Goal: Information Seeking & Learning: Learn about a topic

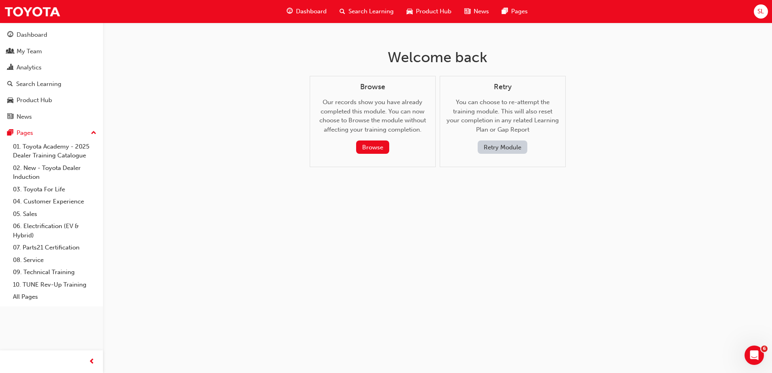
click at [366, 7] on span "Search Learning" at bounding box center [370, 11] width 45 height 9
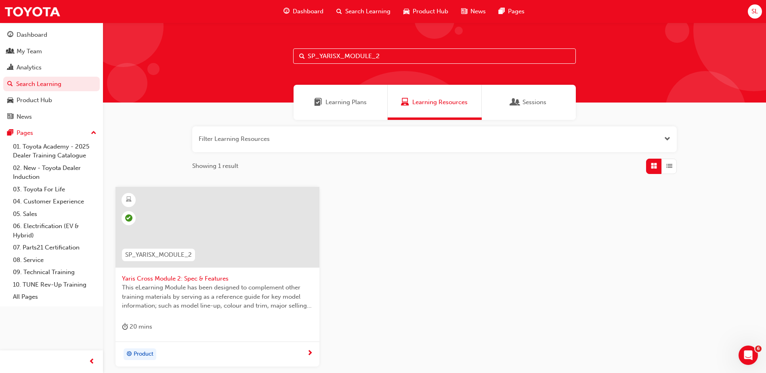
click at [390, 55] on input "SP_YARISX_MODULE_2" at bounding box center [434, 55] width 283 height 15
type input "SP_YARISX_MODULE_3"
click at [170, 277] on span "Yaris Cross Module 3: Safety" at bounding box center [217, 278] width 191 height 9
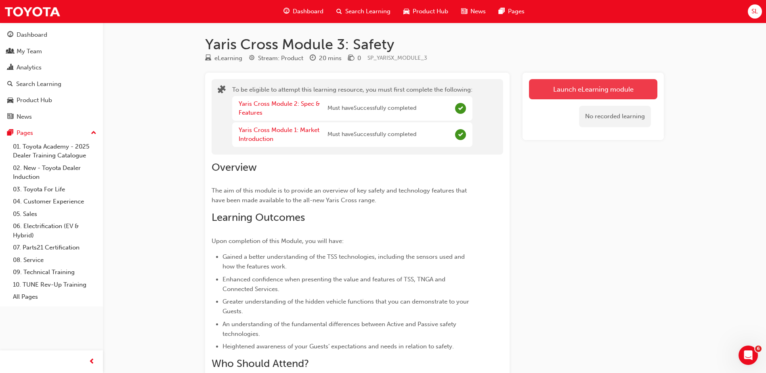
click at [582, 88] on button "Launch eLearning module" at bounding box center [593, 89] width 128 height 20
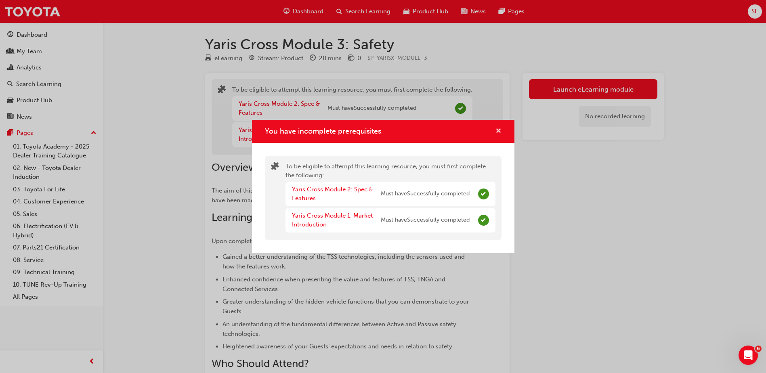
click at [498, 134] on span "cross-icon" at bounding box center [498, 131] width 6 height 7
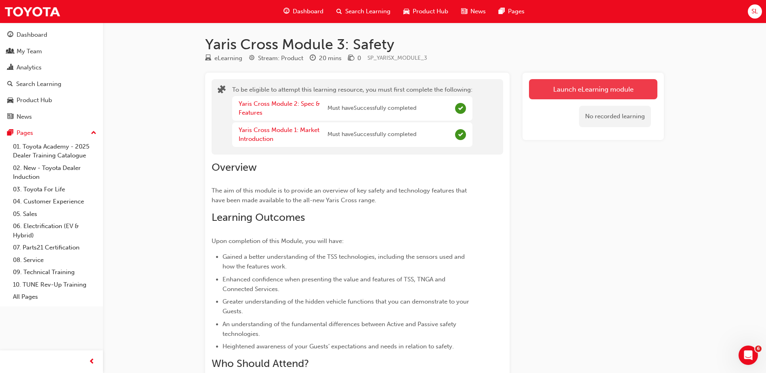
click at [566, 90] on button "Launch eLearning module" at bounding box center [593, 89] width 128 height 20
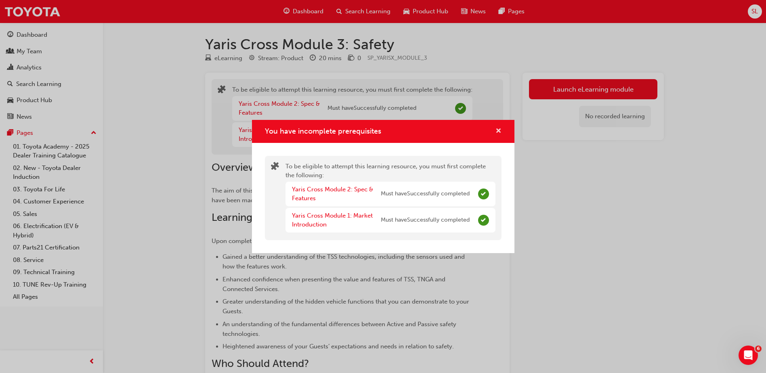
click at [497, 130] on span "cross-icon" at bounding box center [498, 131] width 6 height 7
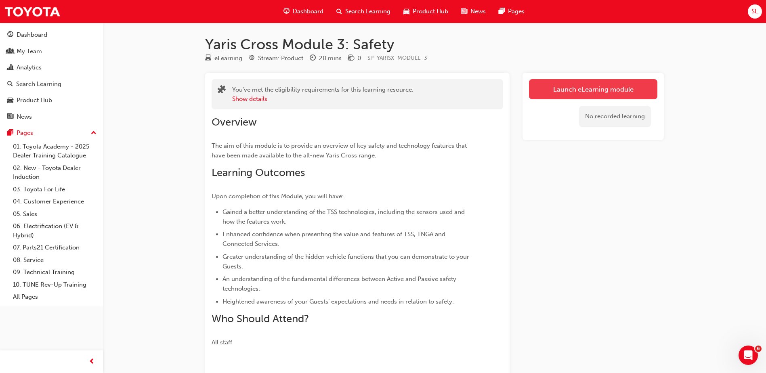
click at [633, 88] on link "Launch eLearning module" at bounding box center [593, 89] width 128 height 20
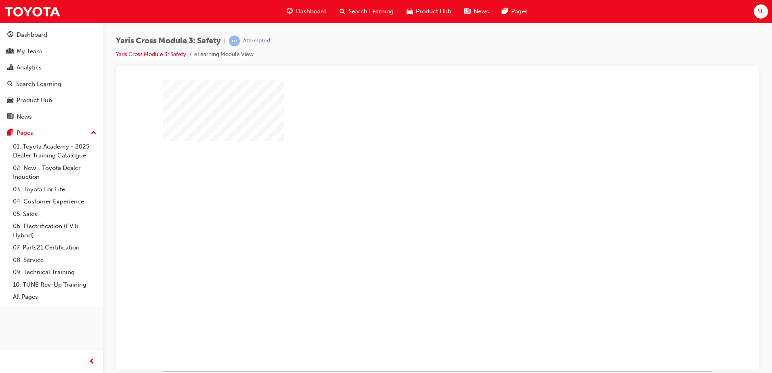
drag, startPoint x: 430, startPoint y: 220, endPoint x: 431, endPoint y: 226, distance: 6.2
click at [414, 202] on div "play" at bounding box center [414, 202] width 0 height 0
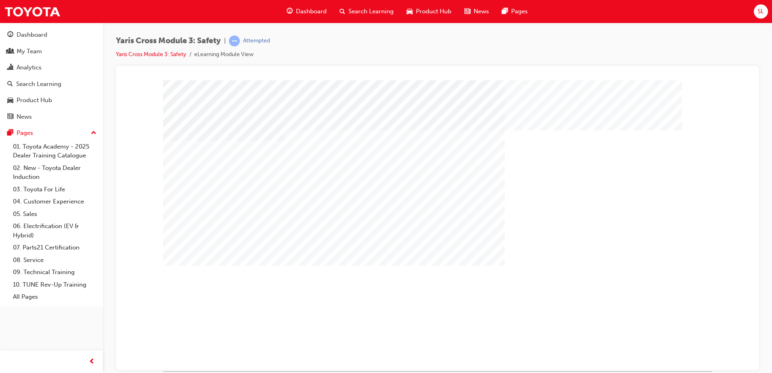
click at [216, 355] on div "multistate" at bounding box center [189, 347] width 52 height 16
drag, startPoint x: 233, startPoint y: 316, endPoint x: 234, endPoint y: 277, distance: 38.3
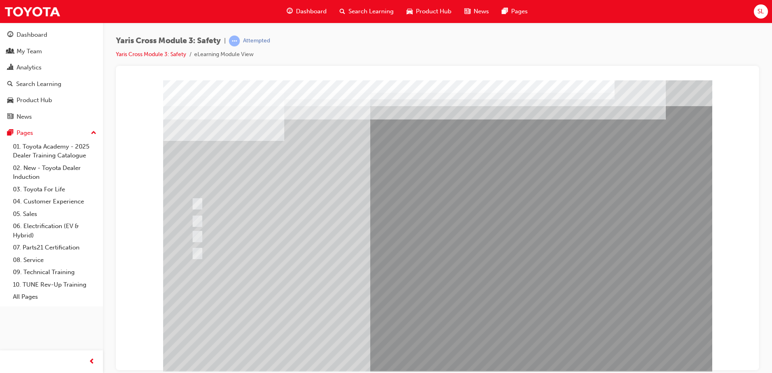
click at [255, 234] on div at bounding box center [424, 236] width 471 height 12
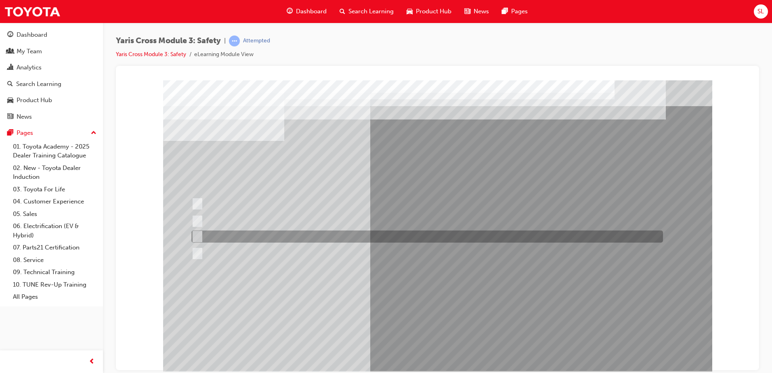
checkbox input "true"
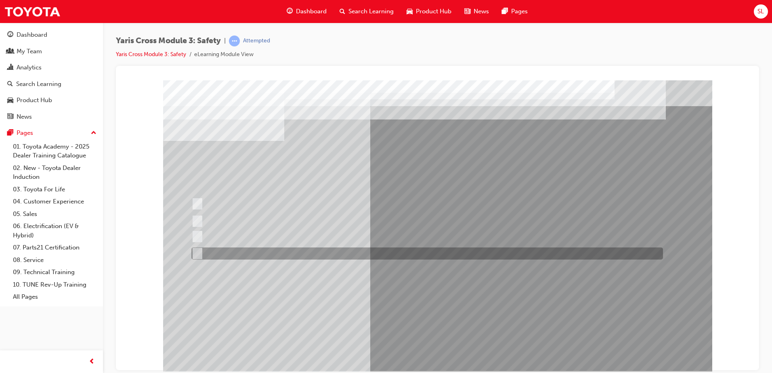
click at [254, 251] on div at bounding box center [424, 253] width 471 height 12
checkbox input "true"
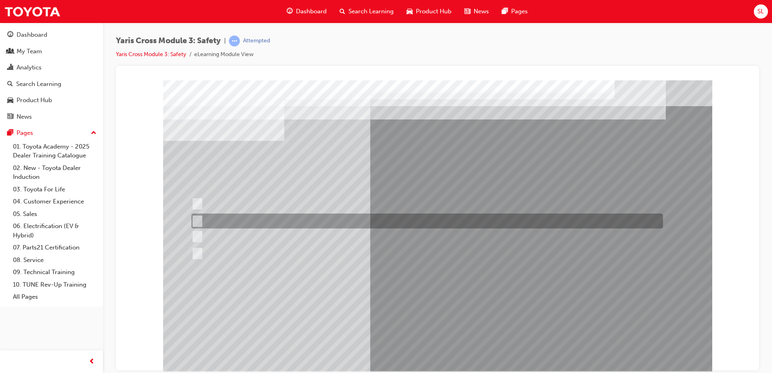
click at [248, 220] on div at bounding box center [424, 220] width 471 height 15
checkbox input "true"
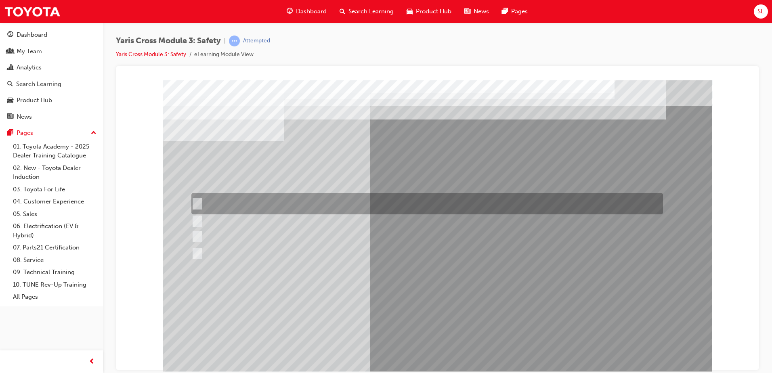
click at [289, 206] on div at bounding box center [424, 203] width 471 height 21
checkbox input "true"
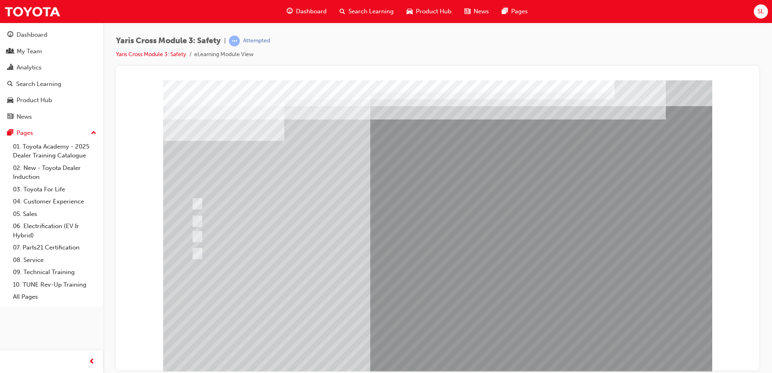
click at [440, 304] on div at bounding box center [437, 225] width 549 height 291
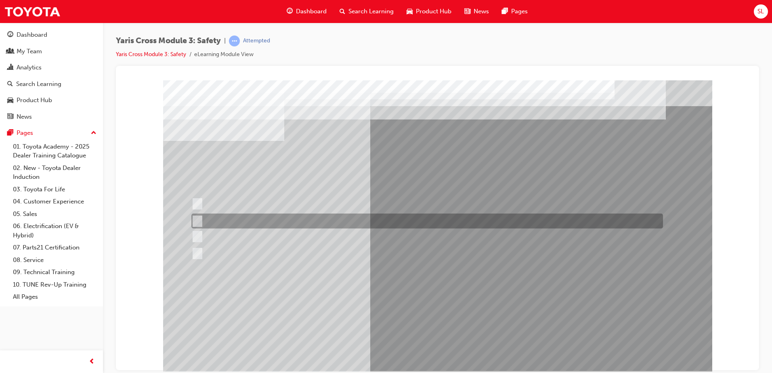
click at [415, 224] on div at bounding box center [424, 220] width 471 height 15
radio input "true"
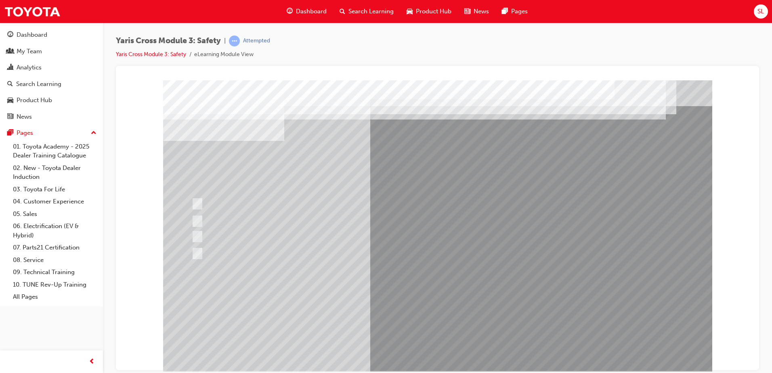
click at [471, 306] on div at bounding box center [437, 225] width 549 height 291
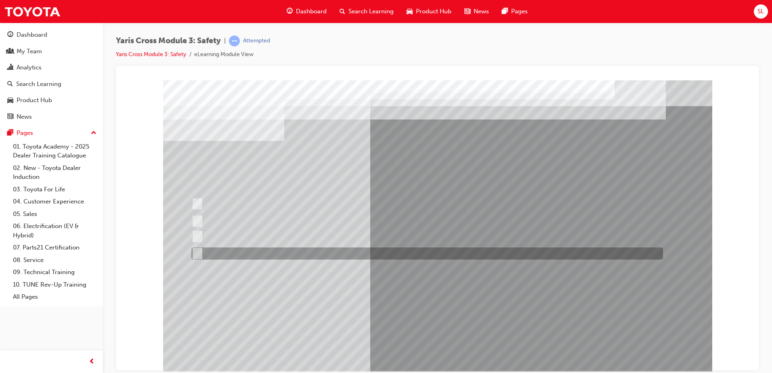
click at [331, 255] on div at bounding box center [424, 253] width 471 height 12
radio input "true"
click at [240, 249] on div at bounding box center [424, 253] width 471 height 12
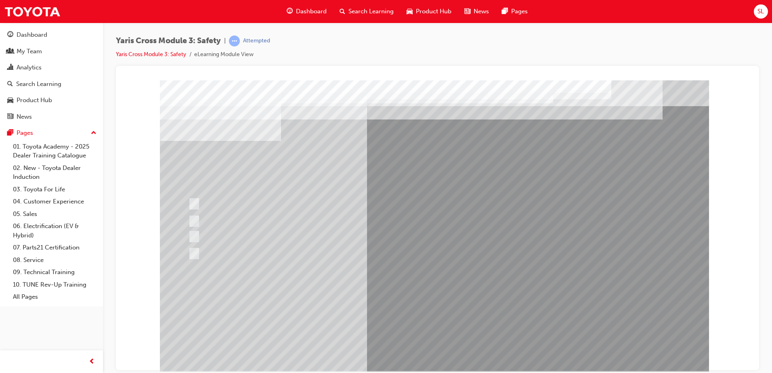
click at [442, 316] on div at bounding box center [434, 225] width 549 height 291
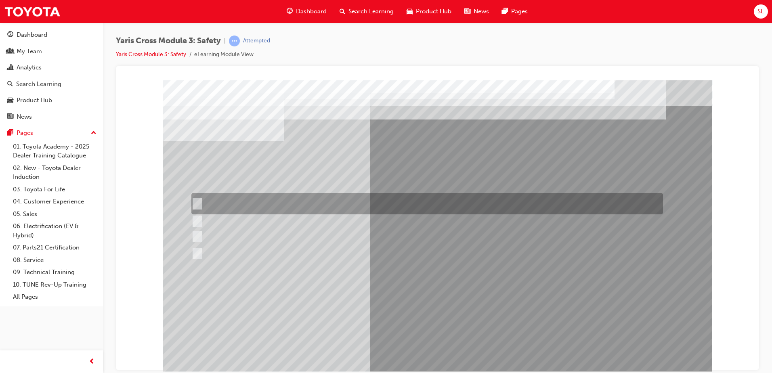
click at [369, 206] on div at bounding box center [424, 203] width 471 height 21
radio input "true"
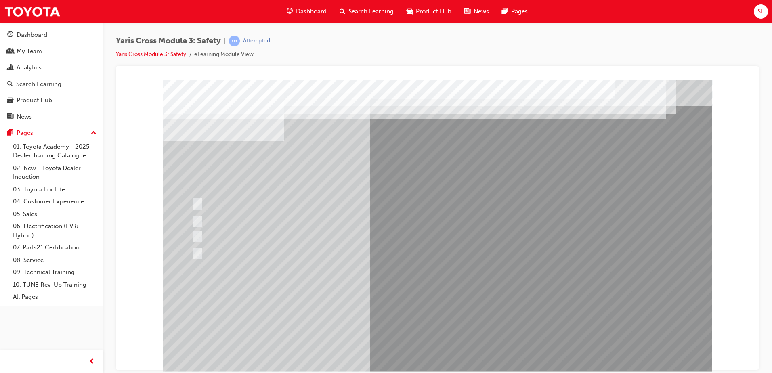
click at [433, 309] on div at bounding box center [437, 225] width 549 height 291
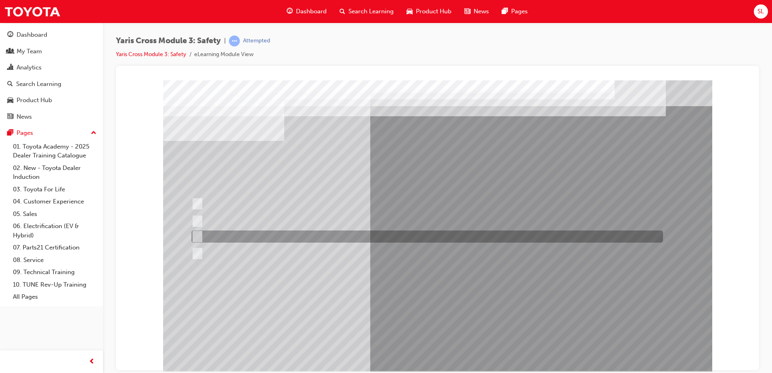
click at [359, 238] on div at bounding box center [424, 236] width 471 height 12
radio input "true"
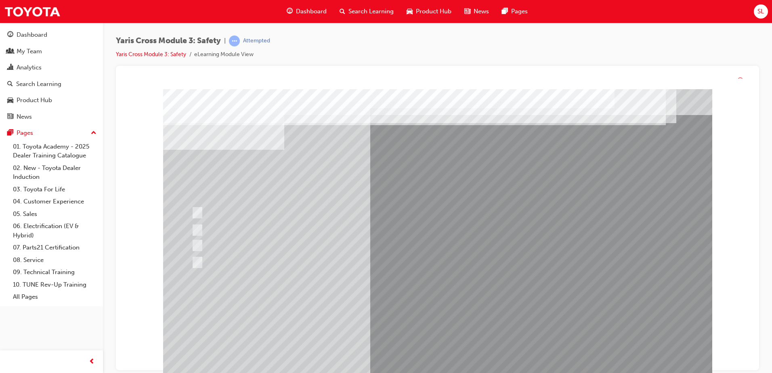
click at [455, 322] on div at bounding box center [437, 234] width 549 height 291
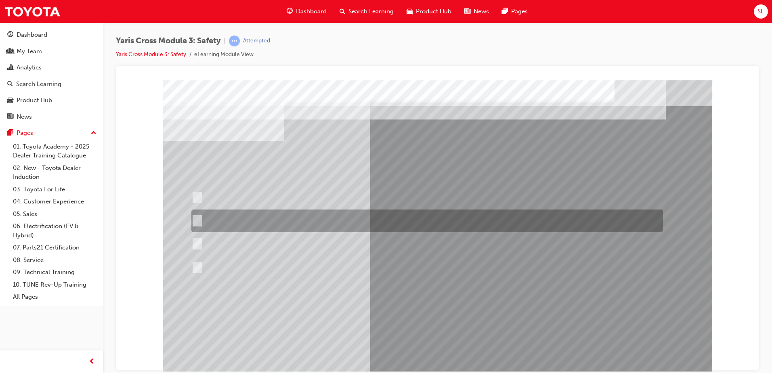
click at [329, 225] on div at bounding box center [424, 220] width 471 height 23
radio input "true"
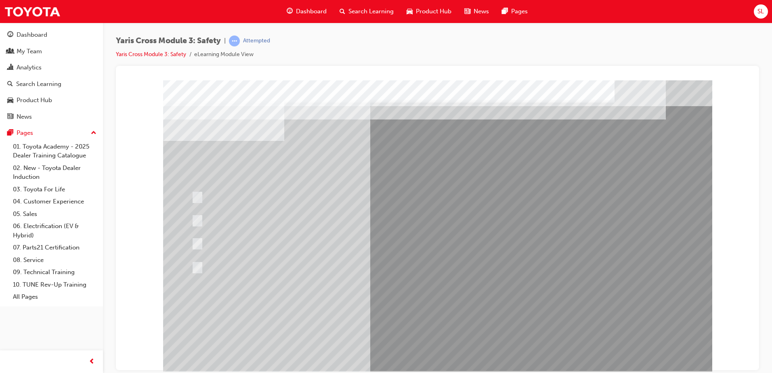
click at [445, 305] on div at bounding box center [437, 225] width 549 height 291
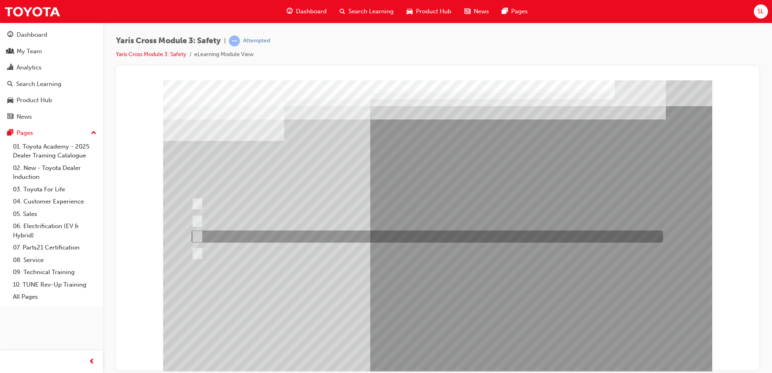
click at [427, 235] on div at bounding box center [424, 236] width 471 height 12
radio input "true"
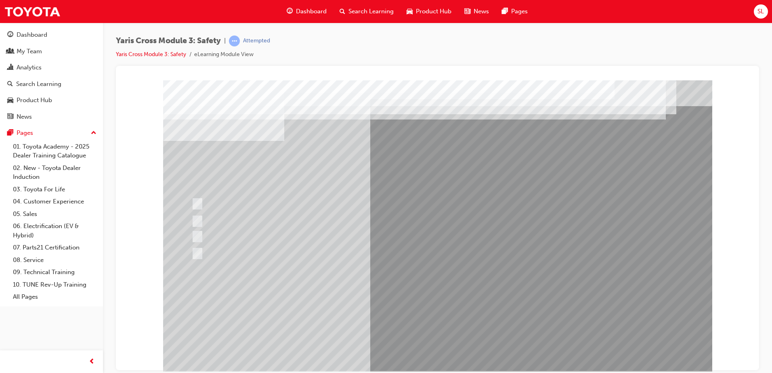
click at [449, 315] on div at bounding box center [437, 225] width 549 height 291
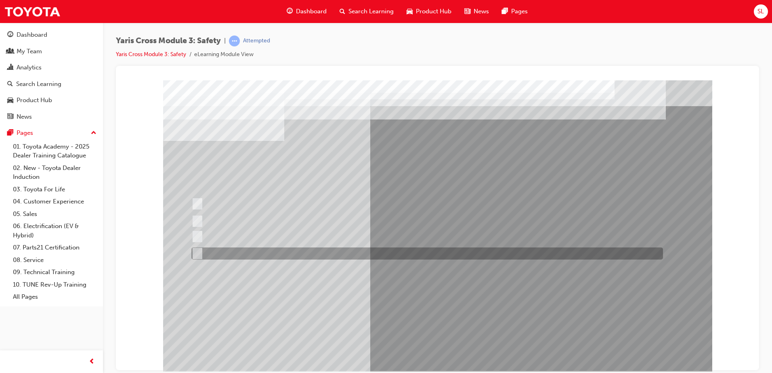
click at [268, 254] on div at bounding box center [424, 253] width 471 height 12
checkbox input "true"
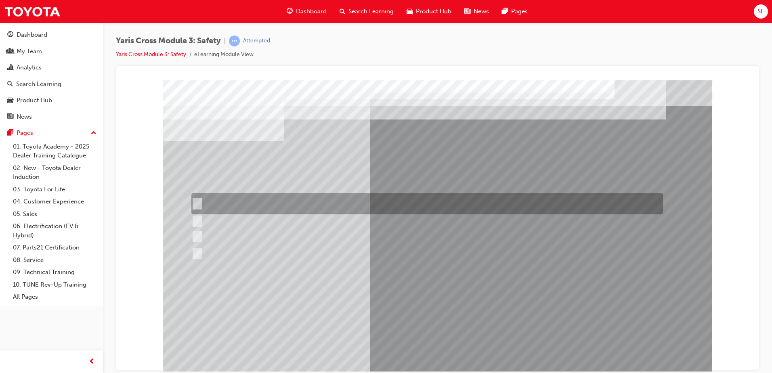
click at [266, 201] on div at bounding box center [424, 203] width 471 height 21
checkbox input "true"
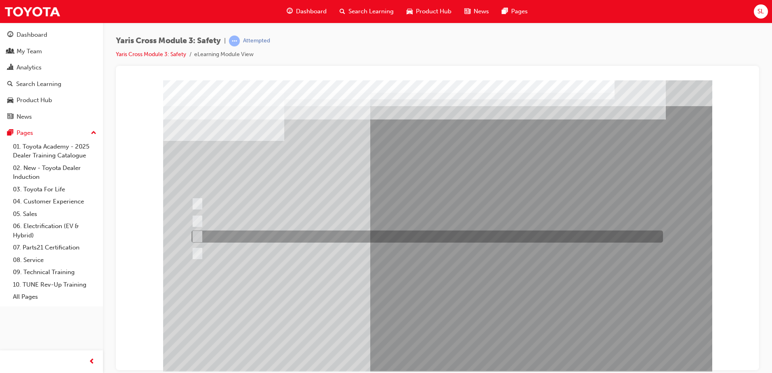
click at [285, 238] on div at bounding box center [424, 236] width 471 height 12
checkbox input "true"
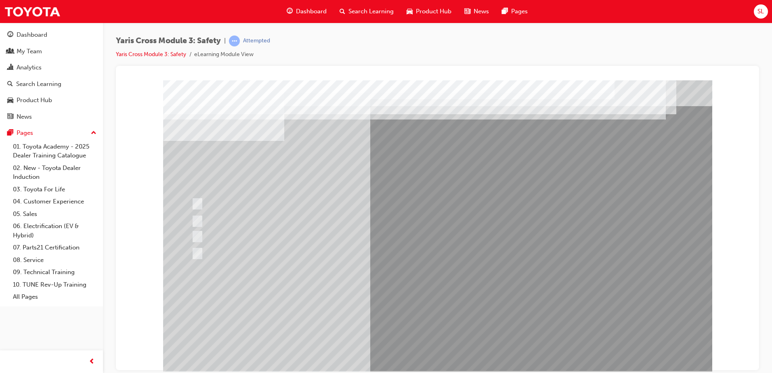
click at [454, 311] on div at bounding box center [437, 225] width 549 height 291
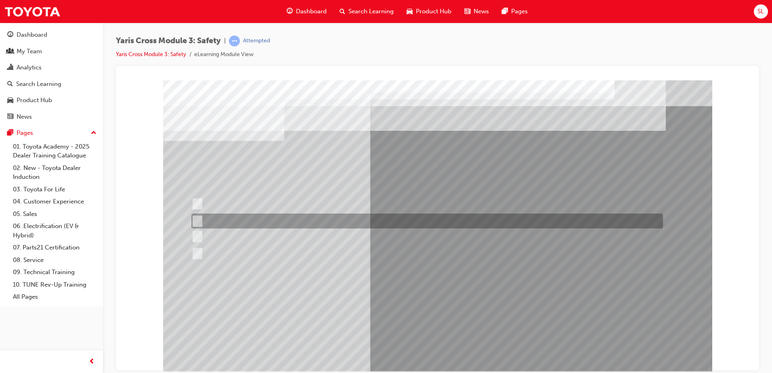
click at [228, 222] on div at bounding box center [424, 220] width 471 height 15
radio input "true"
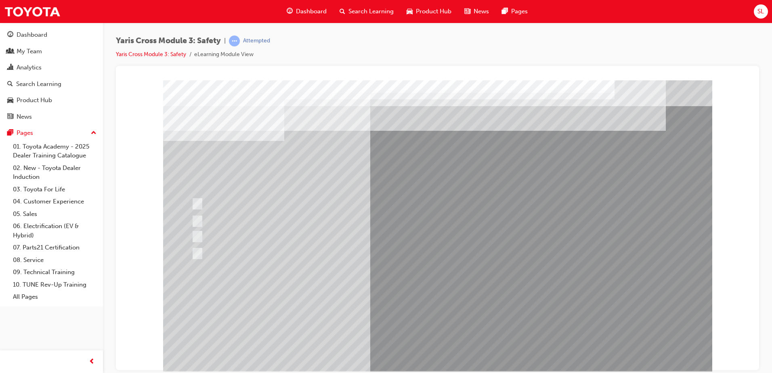
click at [465, 317] on div at bounding box center [437, 225] width 549 height 291
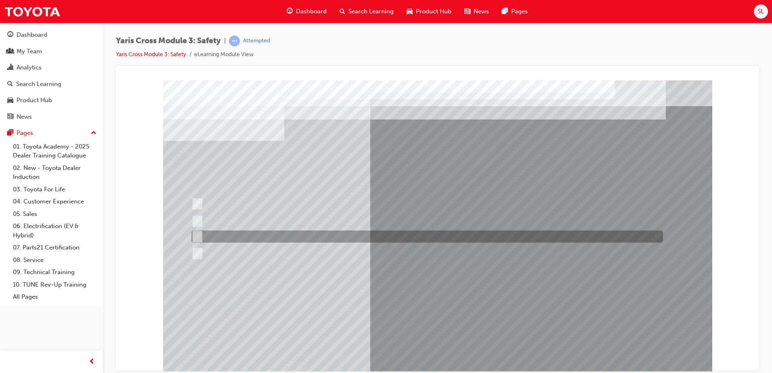
click at [259, 238] on div at bounding box center [424, 236] width 471 height 12
radio input "true"
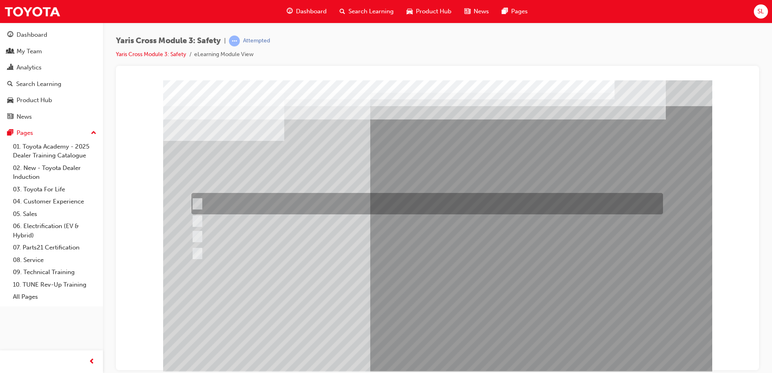
click at [296, 195] on div at bounding box center [424, 203] width 471 height 21
radio input "true"
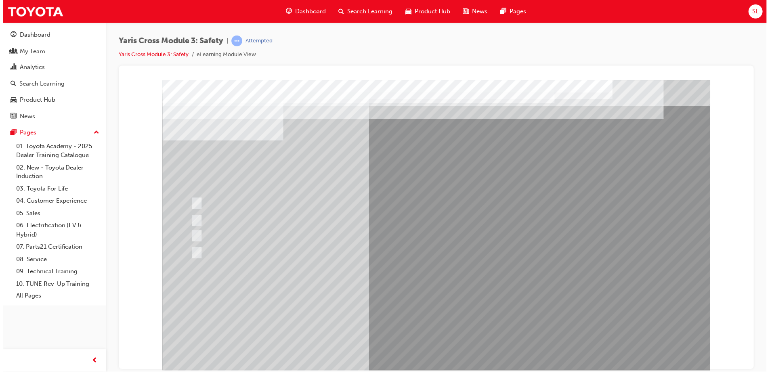
click at [461, 301] on div at bounding box center [436, 225] width 549 height 291
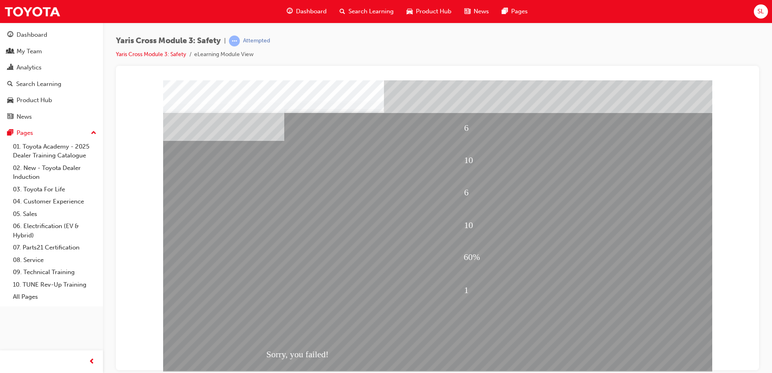
drag, startPoint x: 439, startPoint y: 326, endPoint x: 327, endPoint y: 211, distance: 160.7
click at [327, 211] on div "6 10 6 10 60% 1 Sorry, you failed!" at bounding box center [437, 225] width 549 height 291
drag, startPoint x: 443, startPoint y: 319, endPoint x: 445, endPoint y: 326, distance: 7.5
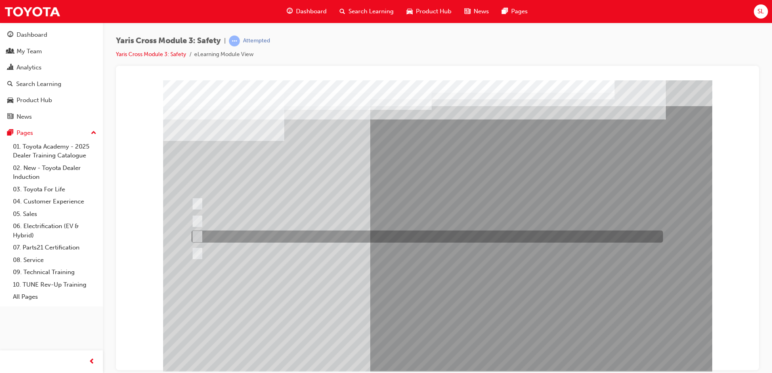
click at [256, 234] on div at bounding box center [424, 236] width 471 height 12
checkbox input "true"
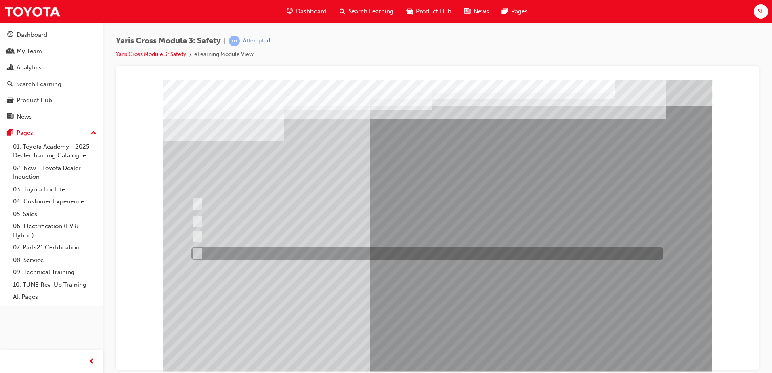
click at [253, 248] on div at bounding box center [424, 253] width 471 height 12
checkbox input "true"
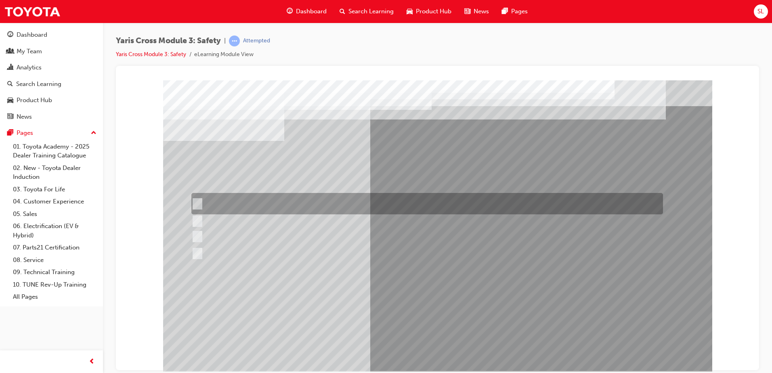
click at [258, 197] on div at bounding box center [424, 203] width 471 height 21
checkbox input "true"
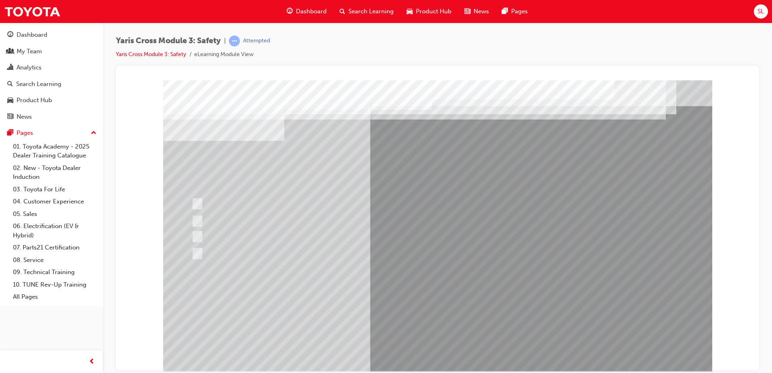
click at [453, 316] on div at bounding box center [437, 225] width 549 height 291
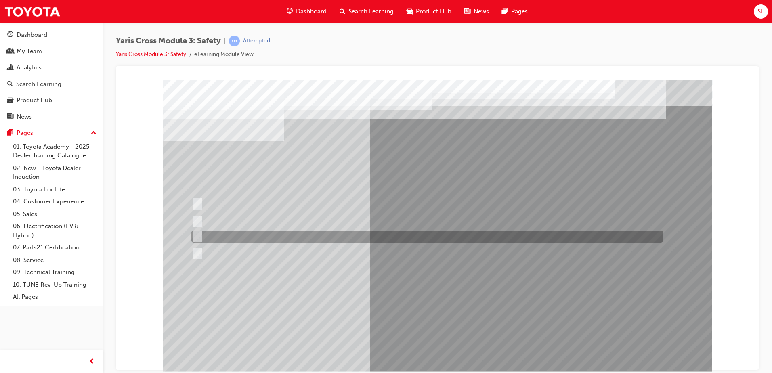
click at [228, 220] on div at bounding box center [424, 220] width 471 height 15
radio input "true"
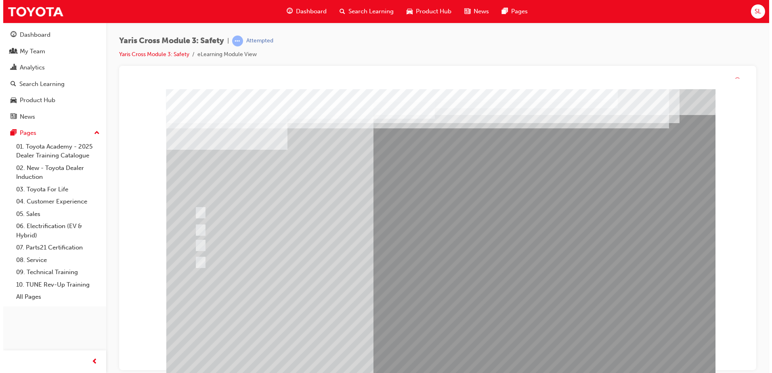
click at [449, 352] on div at bounding box center [440, 234] width 549 height 291
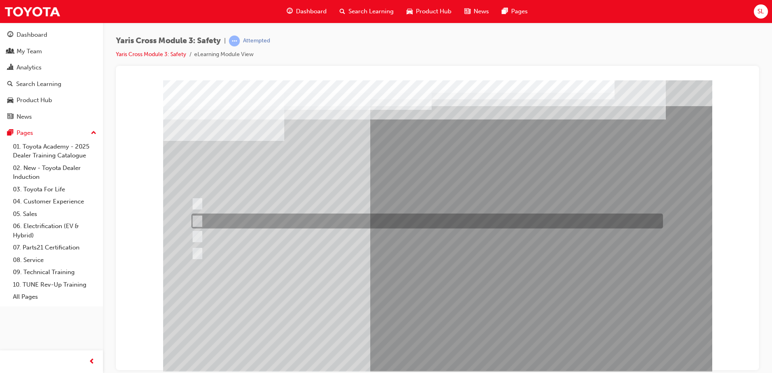
click at [309, 220] on div at bounding box center [424, 220] width 471 height 15
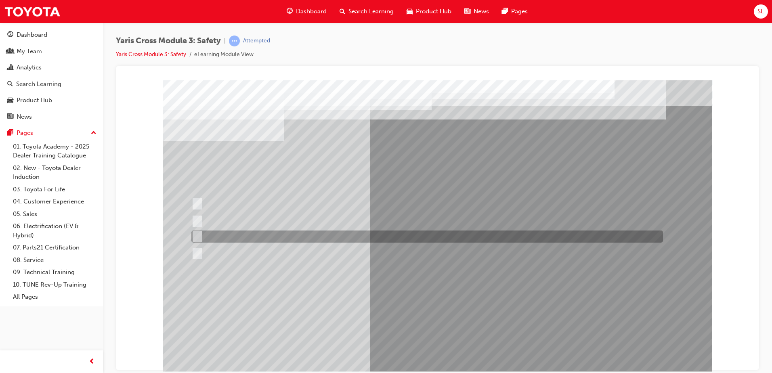
click at [270, 239] on div at bounding box center [424, 236] width 471 height 12
radio input "false"
radio input "true"
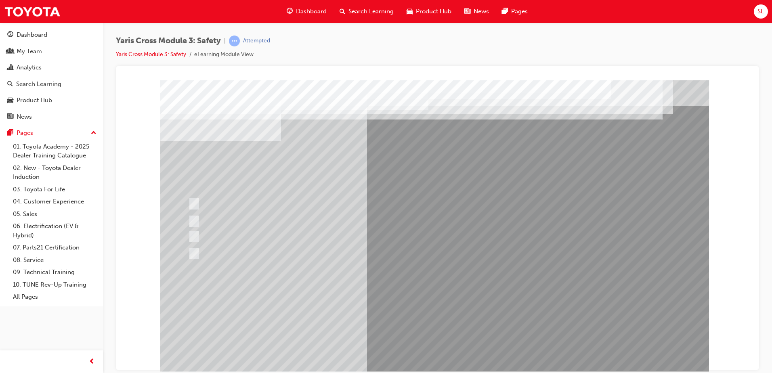
click at [465, 316] on div at bounding box center [434, 225] width 549 height 291
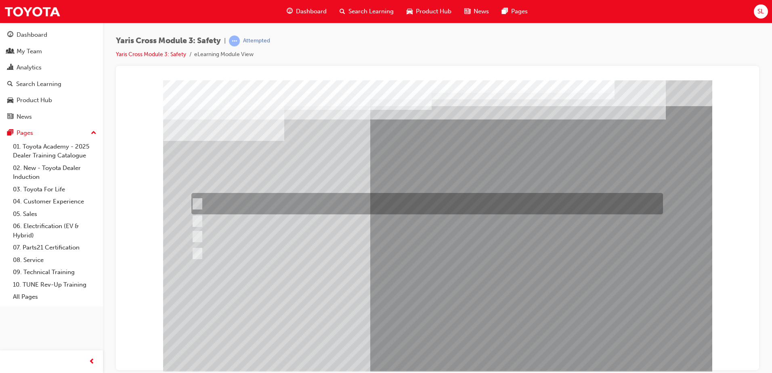
click at [305, 199] on div at bounding box center [424, 203] width 471 height 21
radio input "true"
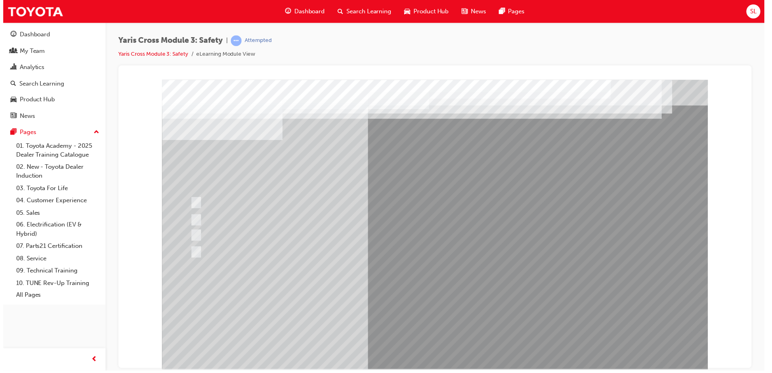
click at [452, 301] on div at bounding box center [436, 225] width 549 height 291
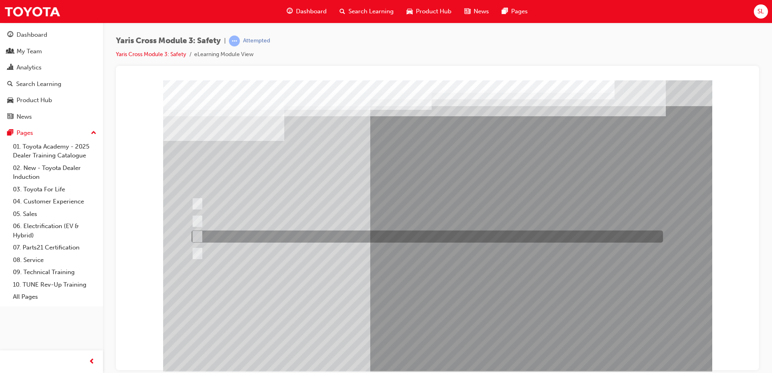
click at [250, 241] on div at bounding box center [424, 236] width 471 height 12
radio input "true"
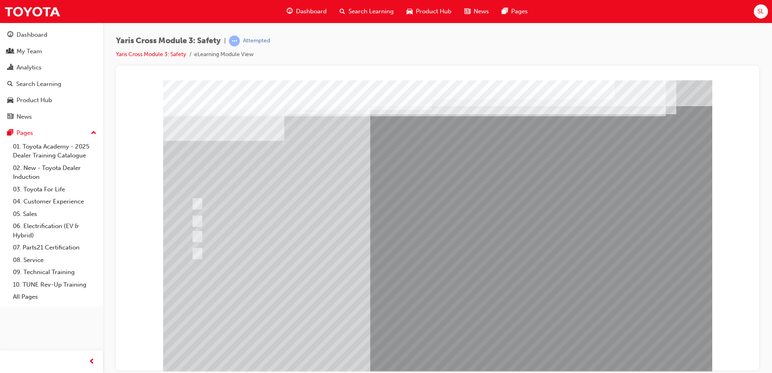
click at [452, 294] on div at bounding box center [437, 225] width 549 height 291
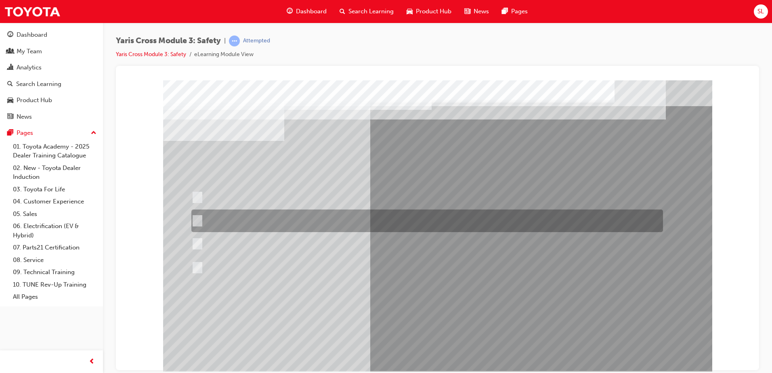
click at [285, 220] on div at bounding box center [424, 220] width 471 height 23
radio input "true"
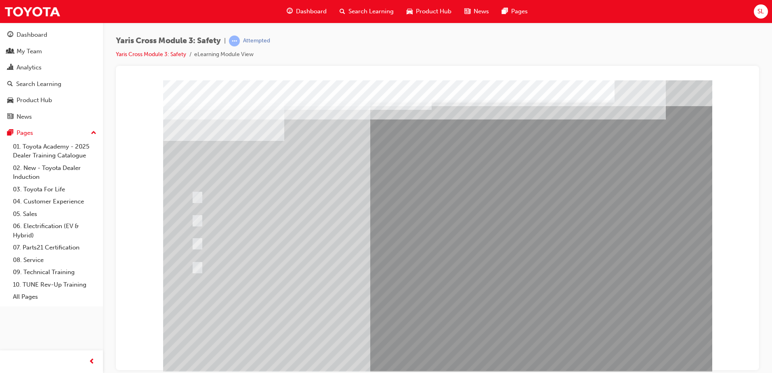
click at [456, 297] on div at bounding box center [437, 225] width 549 height 291
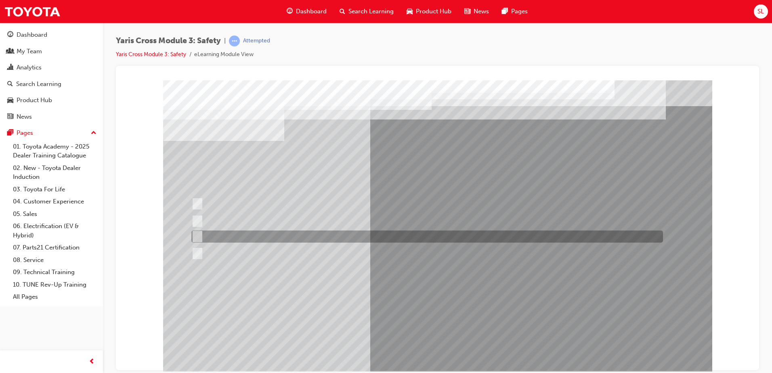
click at [305, 237] on div at bounding box center [424, 236] width 471 height 12
radio input "true"
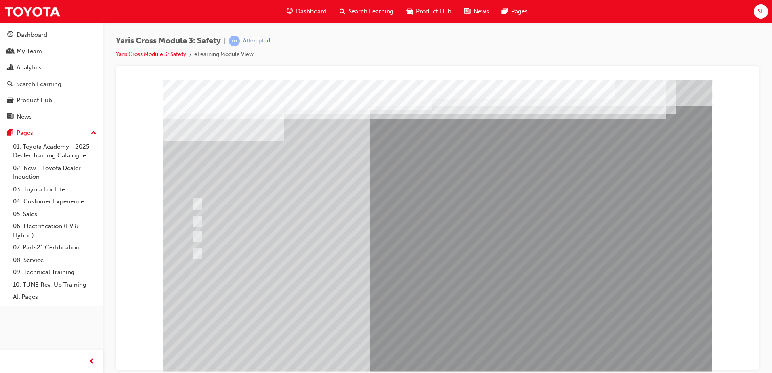
click at [461, 310] on div at bounding box center [437, 225] width 549 height 291
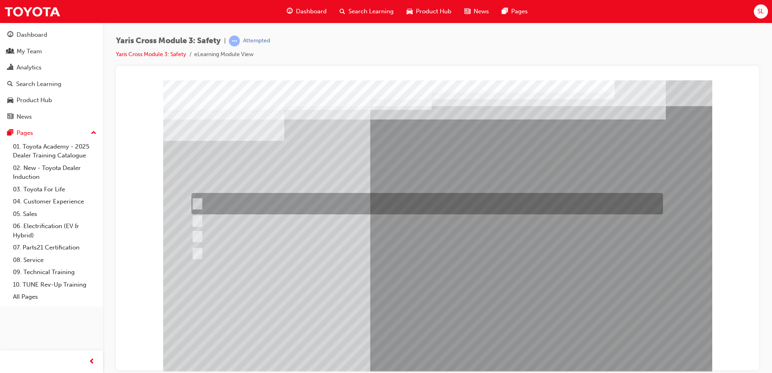
click at [237, 197] on div at bounding box center [424, 203] width 471 height 21
checkbox input "true"
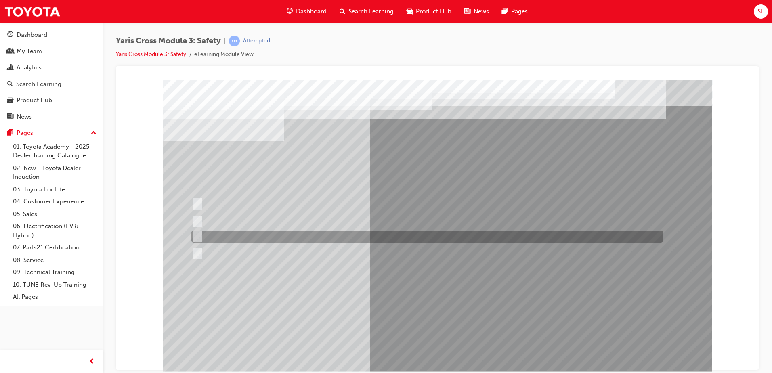
click at [245, 238] on div at bounding box center [424, 236] width 471 height 12
checkbox input "true"
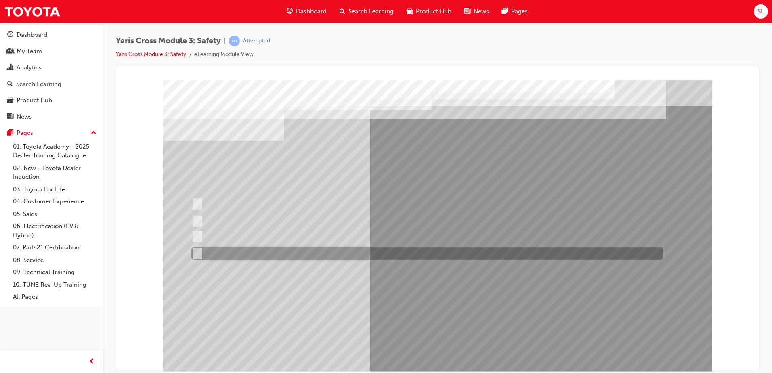
click at [250, 257] on div at bounding box center [424, 253] width 471 height 12
checkbox input "true"
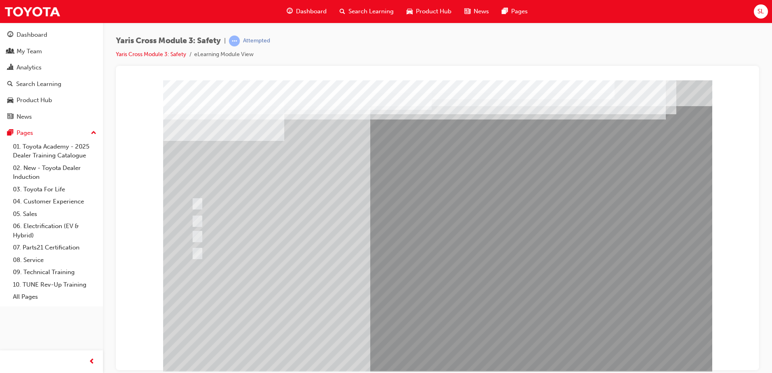
drag, startPoint x: 447, startPoint y: 307, endPoint x: 447, endPoint y: 298, distance: 8.9
click at [447, 298] on div at bounding box center [437, 225] width 549 height 291
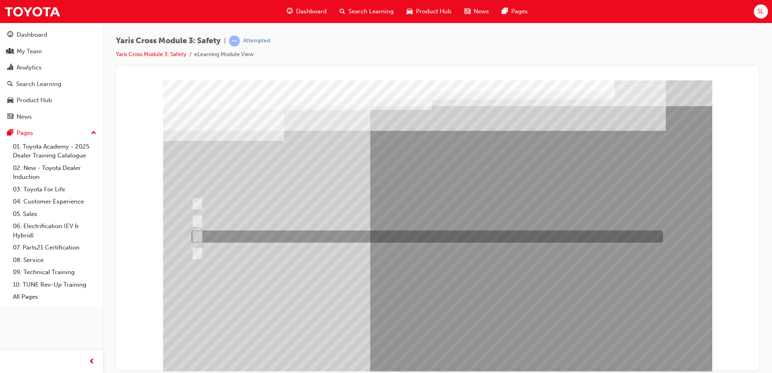
click at [277, 234] on div at bounding box center [424, 236] width 471 height 12
radio input "true"
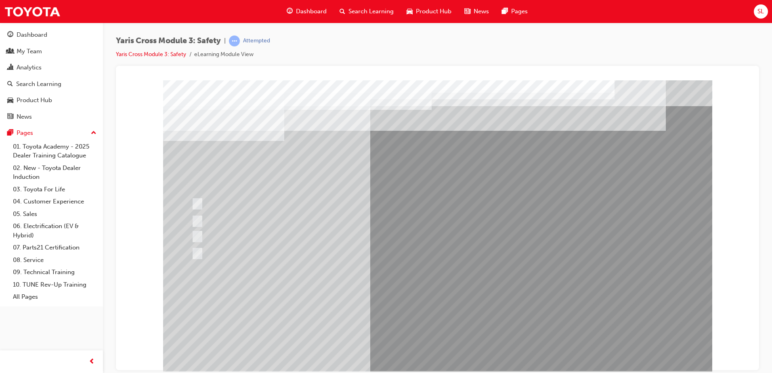
click at [438, 310] on div at bounding box center [437, 225] width 549 height 291
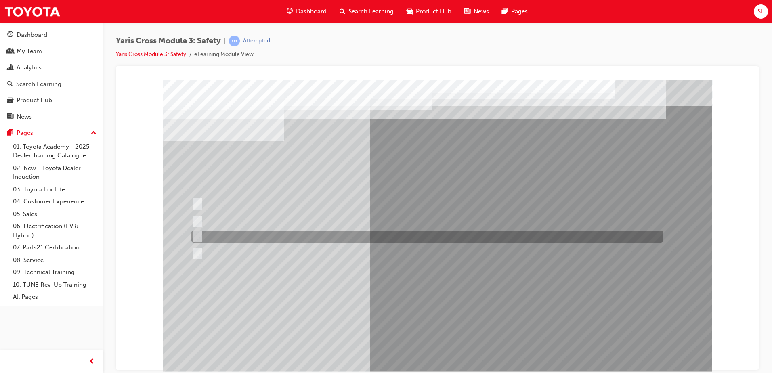
click at [230, 236] on div at bounding box center [424, 236] width 471 height 12
radio input "true"
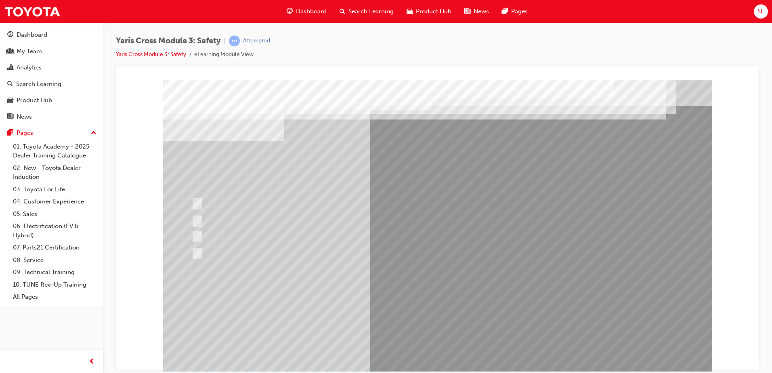
click at [442, 303] on div at bounding box center [437, 225] width 549 height 291
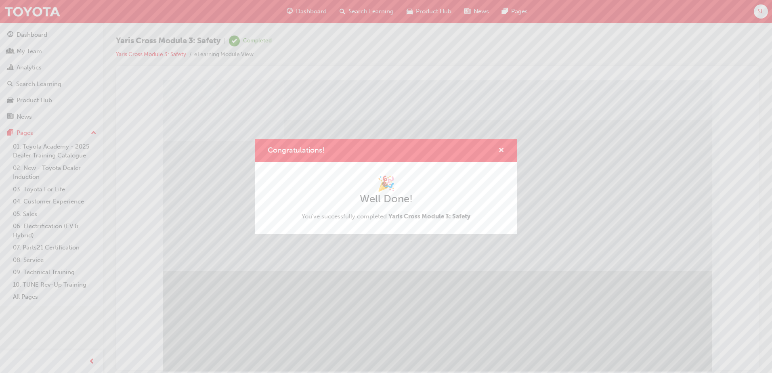
click at [503, 147] on span "cross-icon" at bounding box center [501, 150] width 6 height 7
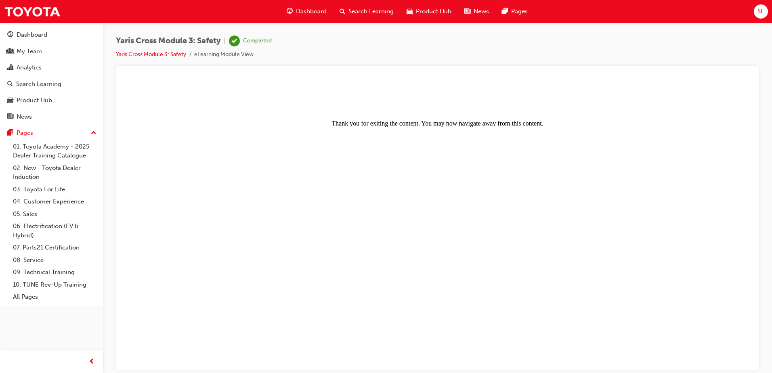
click at [318, 273] on body "Thank you for exiting the content. You may now navigate away from this content." at bounding box center [438, 225] width 624 height 285
click at [51, 39] on div "Dashboard" at bounding box center [51, 35] width 88 height 10
